Goal: Navigation & Orientation: Find specific page/section

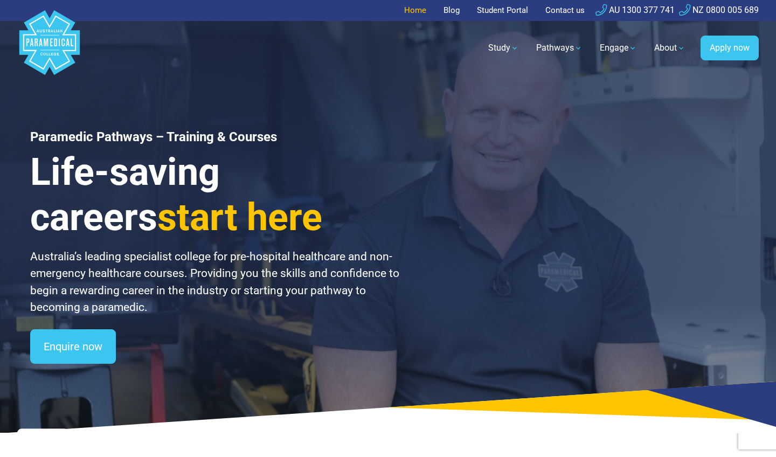
click at [411, 9] on link "Home" at bounding box center [418, 10] width 29 height 21
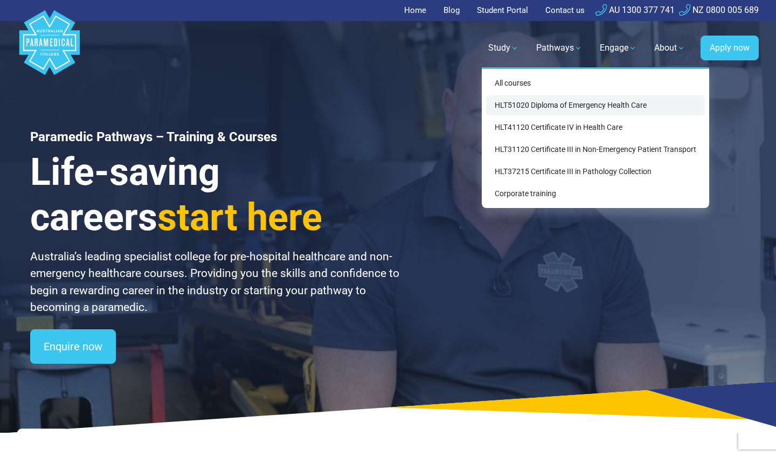
click at [547, 101] on link "HLT51020 Diploma of Emergency Health Care" at bounding box center [595, 105] width 219 height 20
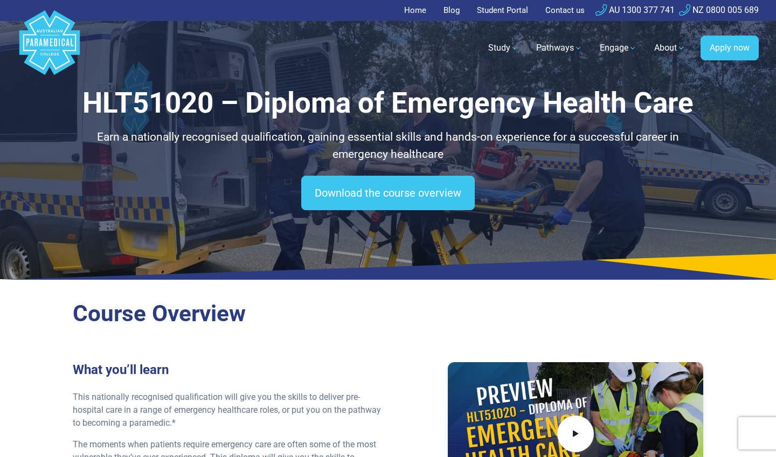
click at [50, 47] on polygon "Australian Paramedical College" at bounding box center [49, 42] width 60 height 65
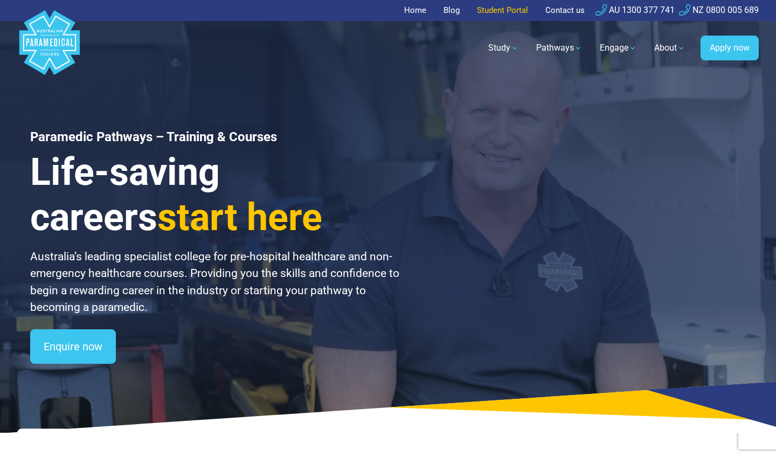
click at [501, 8] on link "Student Portal" at bounding box center [503, 10] width 64 height 21
